Goal: Check status

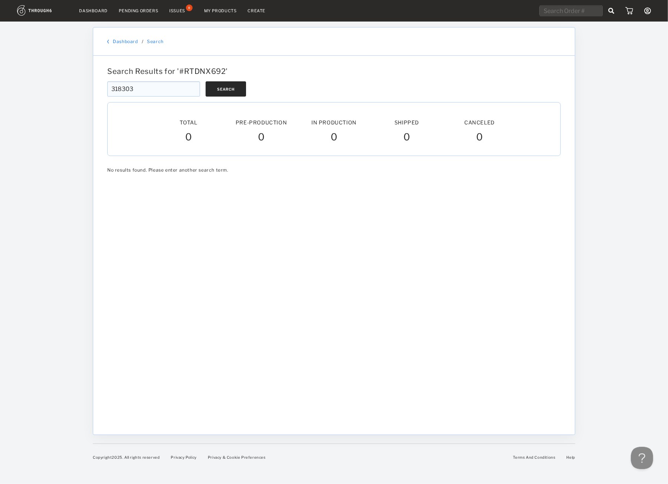
type input "318303"
click at [216, 87] on button "Search" at bounding box center [226, 88] width 40 height 15
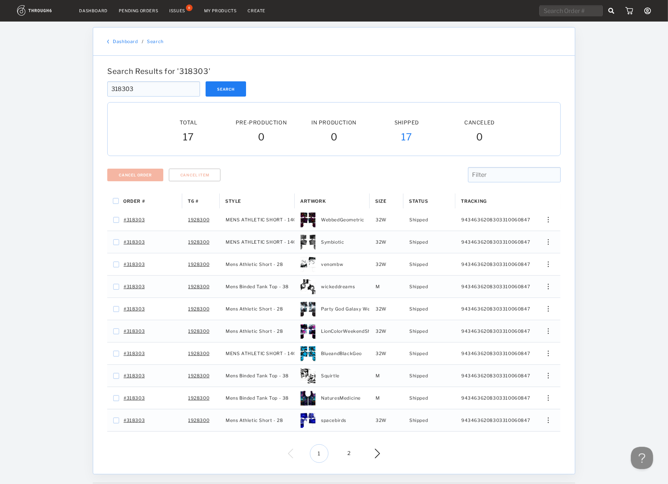
click at [304, 451] on img at bounding box center [296, 454] width 16 height 10
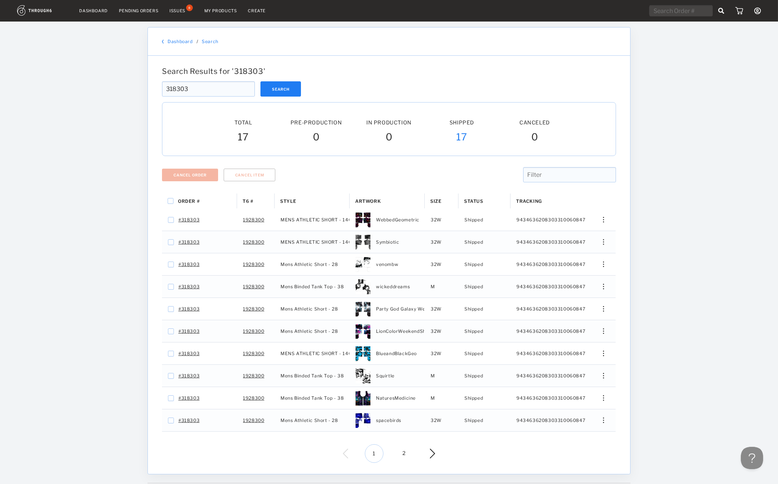
click at [523, 85] on div "318303 Search" at bounding box center [389, 88] width 454 height 15
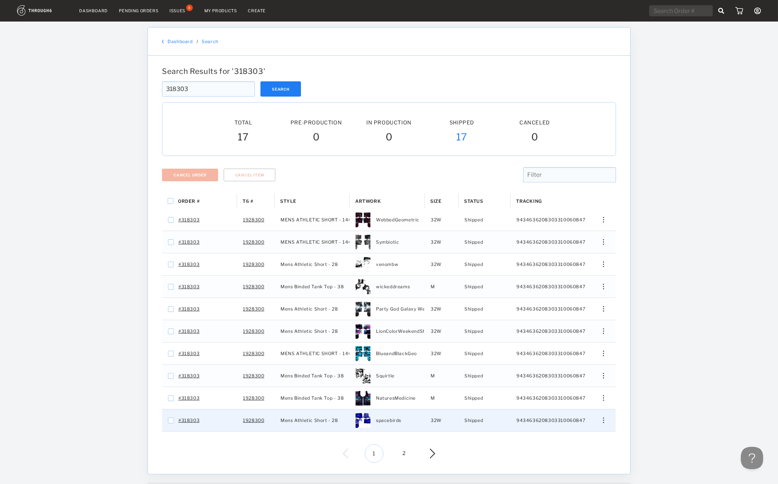
click at [392, 422] on span "spacebirds" at bounding box center [388, 421] width 25 height 10
checkbox input "false"
click at [364, 420] on img "Press SPACE to deselect this row." at bounding box center [362, 420] width 15 height 15
checkbox input "false"
click at [364, 420] on img "Press SPACE to select this row." at bounding box center [362, 420] width 15 height 15
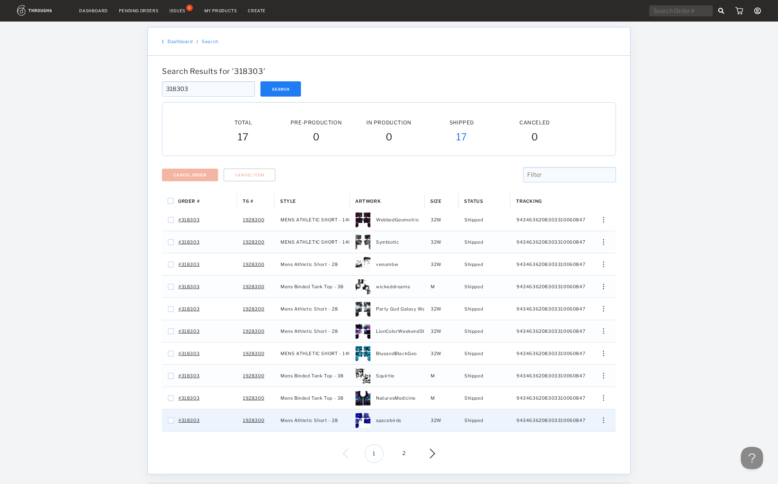
checkbox input "false"
click at [364, 420] on img "Press SPACE to deselect this row." at bounding box center [362, 420] width 15 height 15
checkbox input "false"
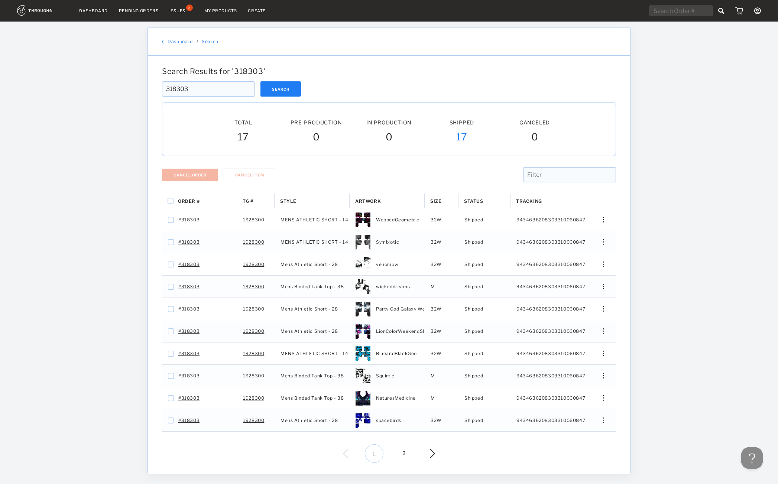
click at [509, 66] on div "Search Results for ' 318303 ' 318303 Search 318303 Total Pre-Production Pre-Pro…" at bounding box center [389, 265] width 482 height 418
click at [203, 84] on input "318303" at bounding box center [208, 88] width 93 height 15
paste input "20091"
type input "320091"
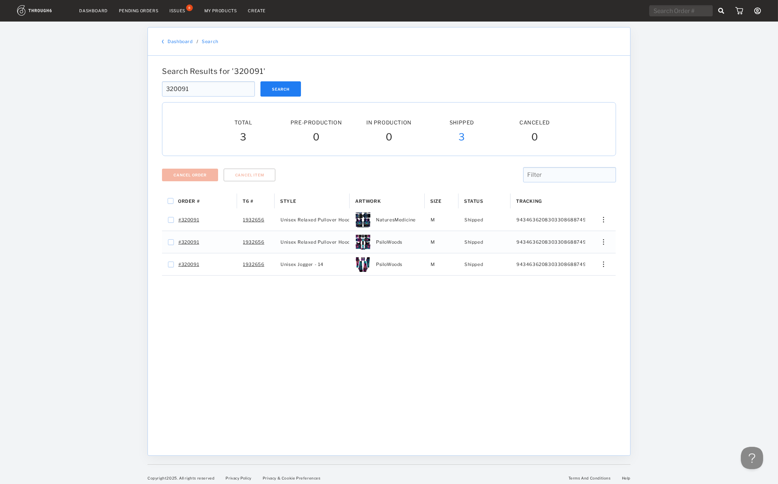
click at [204, 84] on input "320091" at bounding box center [208, 88] width 93 height 15
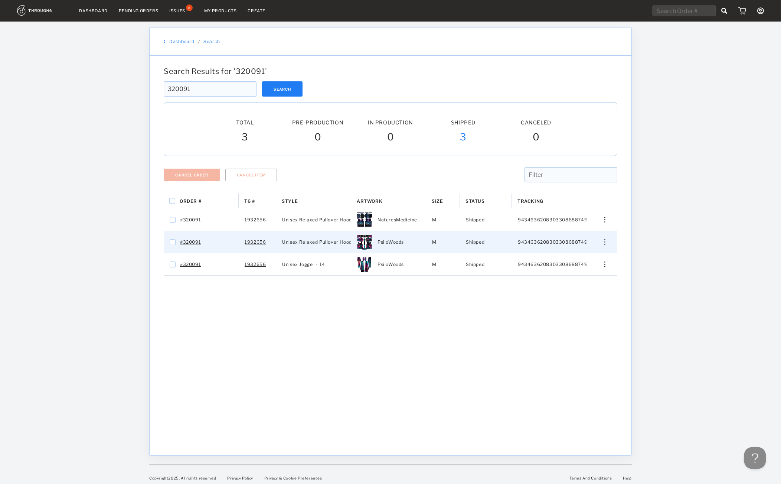
click at [606, 242] on img "Press SPACE to select this row." at bounding box center [605, 242] width 1 height 6
click at [586, 281] on span "View History" at bounding box center [571, 282] width 29 height 10
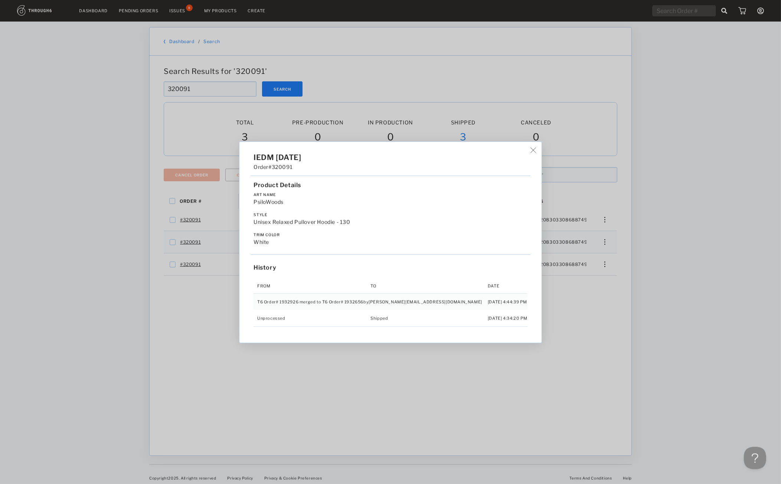
scroll to position [6, 0]
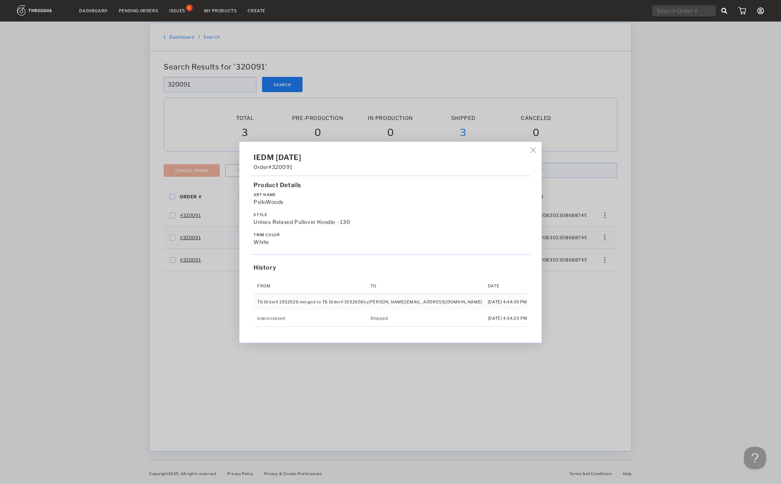
click at [603, 281] on div "IEDM [DATE] Order #320091 Product Details Art Name PsiloWoods Style Unisex Rela…" at bounding box center [390, 242] width 781 height 484
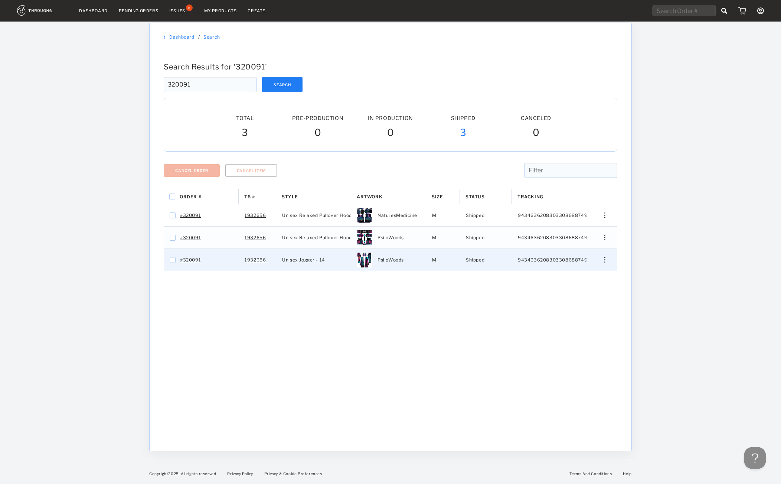
click at [607, 261] on div "Press SPACE to select this row." at bounding box center [602, 260] width 18 height 6
click at [586, 297] on span "View History" at bounding box center [571, 299] width 29 height 10
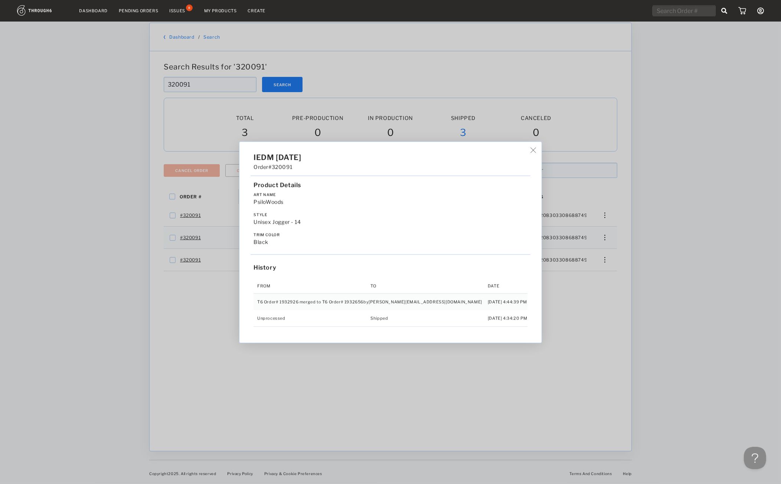
drag, startPoint x: 565, startPoint y: 308, endPoint x: 606, endPoint y: 224, distance: 93.8
click at [566, 307] on div "IEDM [DATE] Order #320091 Product Details Art Name PsiloWoods Style Unisex Jogg…" at bounding box center [390, 242] width 781 height 484
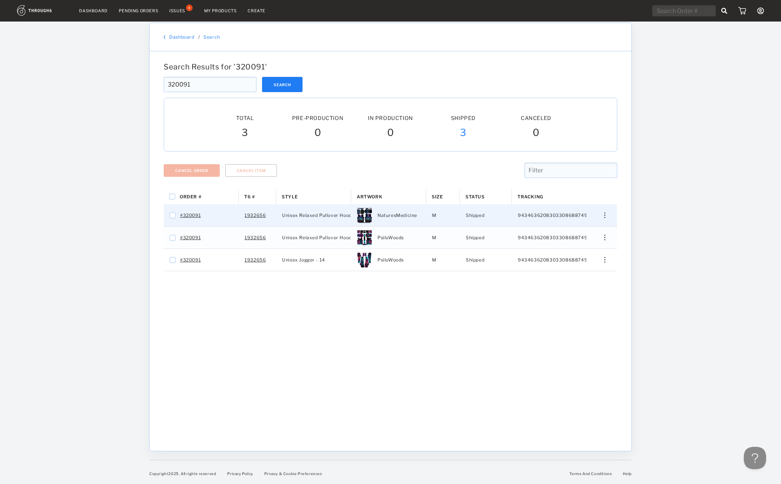
click at [609, 214] on div "Press SPACE to select this row." at bounding box center [602, 215] width 18 height 6
click at [579, 254] on span "View History" at bounding box center [571, 255] width 29 height 10
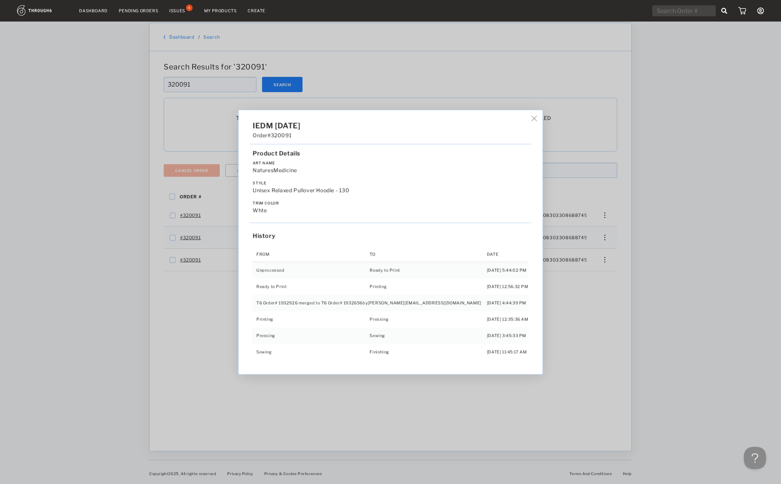
scroll to position [15, 0]
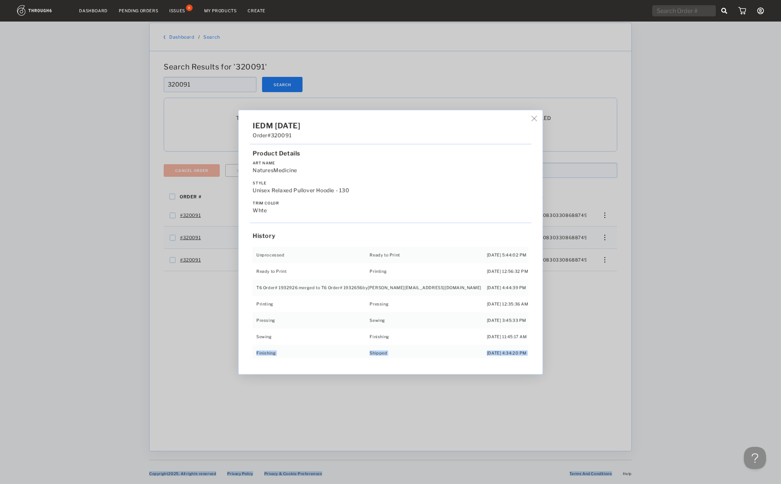
drag, startPoint x: 290, startPoint y: 349, endPoint x: 500, endPoint y: 355, distance: 210.6
click at [500, 355] on div "From To Date Unprocessed Ready to Print [DATE] 5:44:02 PM Ready to Print Printi…" at bounding box center [391, 302] width 276 height 111
click at [487, 349] on td "[DATE] 4:34:20 PM" at bounding box center [508, 353] width 42 height 17
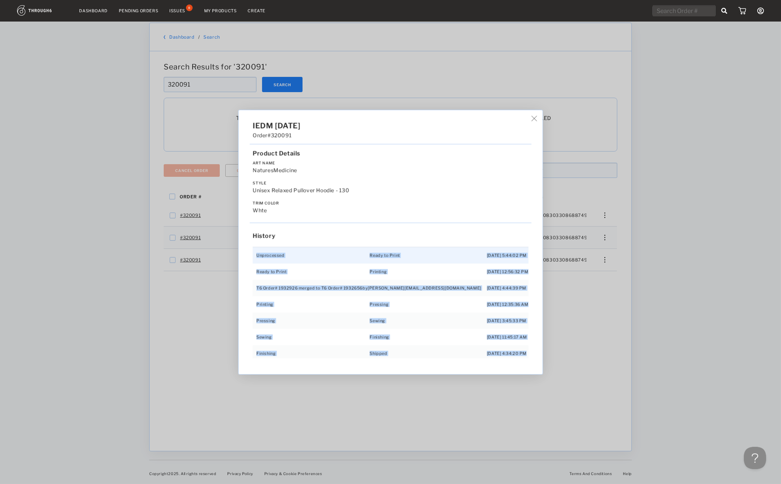
drag, startPoint x: 488, startPoint y: 349, endPoint x: 289, endPoint y: 257, distance: 219.0
click at [289, 257] on tbody "Unprocessed Ready to Print [DATE] 5:44:02 PM Ready to Print Printing [DATE] 12:…" at bounding box center [391, 304] width 276 height 115
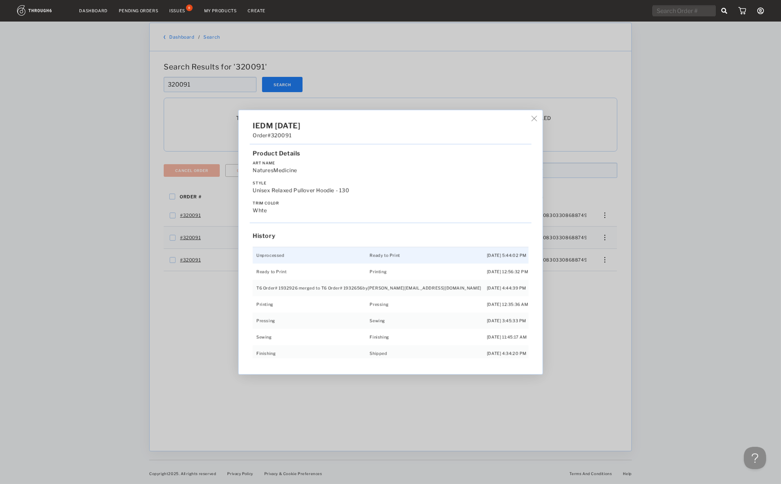
click at [289, 257] on td "Unprocessed" at bounding box center [311, 255] width 117 height 17
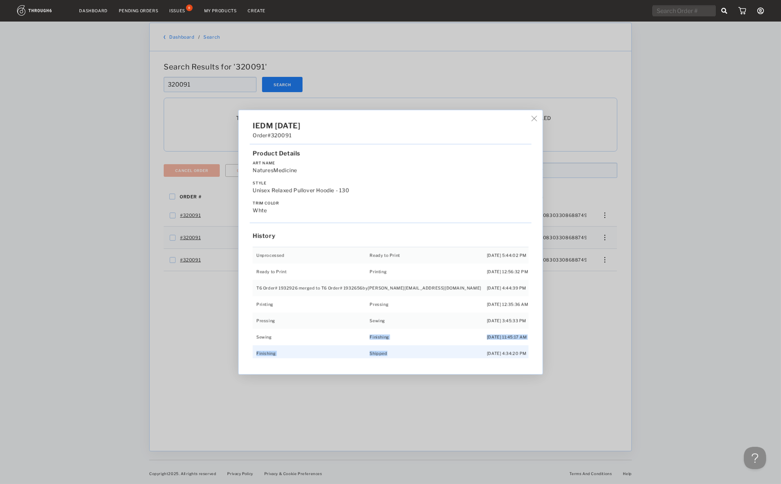
drag, startPoint x: 306, startPoint y: 334, endPoint x: 416, endPoint y: 353, distance: 111.5
click at [415, 353] on tbody "Unprocessed Ready to Print [DATE] 5:44:02 PM Ready to Print Printing [DATE] 12:…" at bounding box center [391, 304] width 276 height 115
click at [419, 353] on td "Shipped" at bounding box center [428, 353] width 117 height 17
drag, startPoint x: 446, startPoint y: 353, endPoint x: 516, endPoint y: 358, distance: 70.7
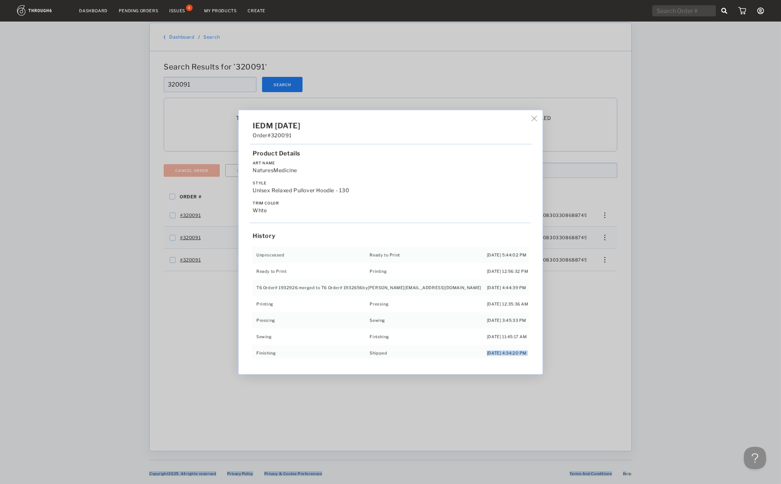
click at [511, 358] on div "From To Date Unprocessed Ready to Print [DATE] 5:44:02 PM Ready to Print Printi…" at bounding box center [391, 302] width 276 height 111
click at [487, 353] on td "[DATE] 4:34:20 PM" at bounding box center [508, 353] width 42 height 17
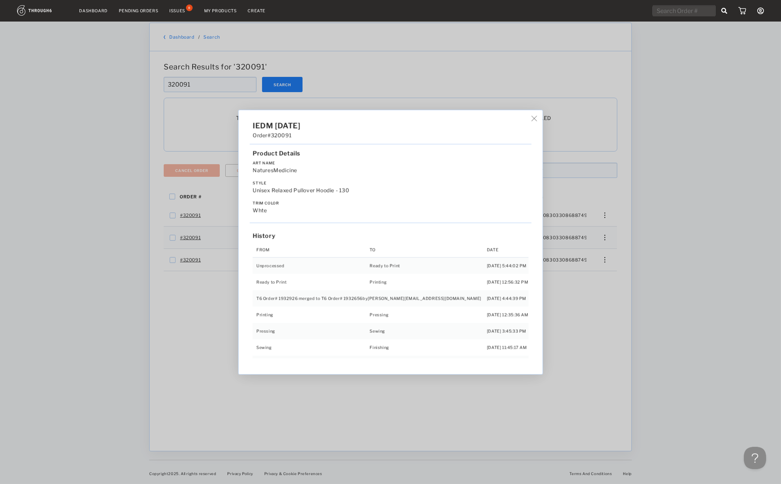
scroll to position [0, 0]
drag, startPoint x: 486, startPoint y: 349, endPoint x: 285, endPoint y: 244, distance: 226.9
click at [285, 247] on div "From To Date Unprocessed Ready to Print [DATE] 5:44:02 PM Ready to Print Printi…" at bounding box center [391, 302] width 276 height 111
click at [369, 237] on div "History" at bounding box center [391, 235] width 282 height 7
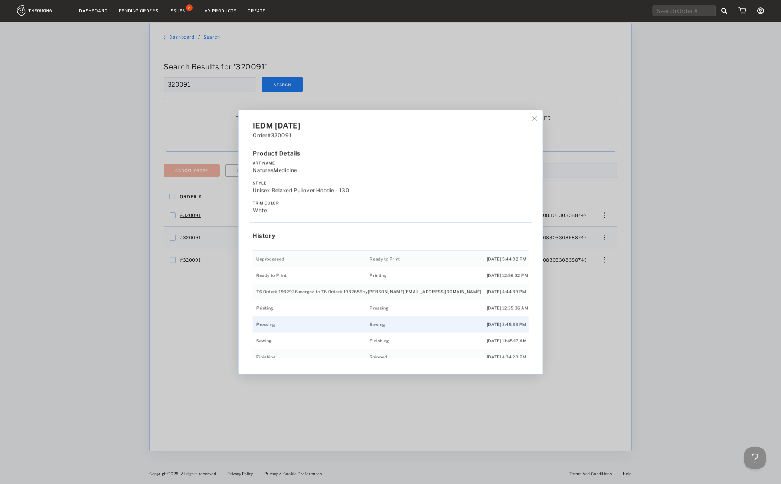
scroll to position [15, 0]
click at [222, 359] on div "IEDM [DATE] Order #320091 Product Details Art Name NaturesMedicine Style Unisex…" at bounding box center [390, 242] width 781 height 484
